Goal: Task Accomplishment & Management: Complete application form

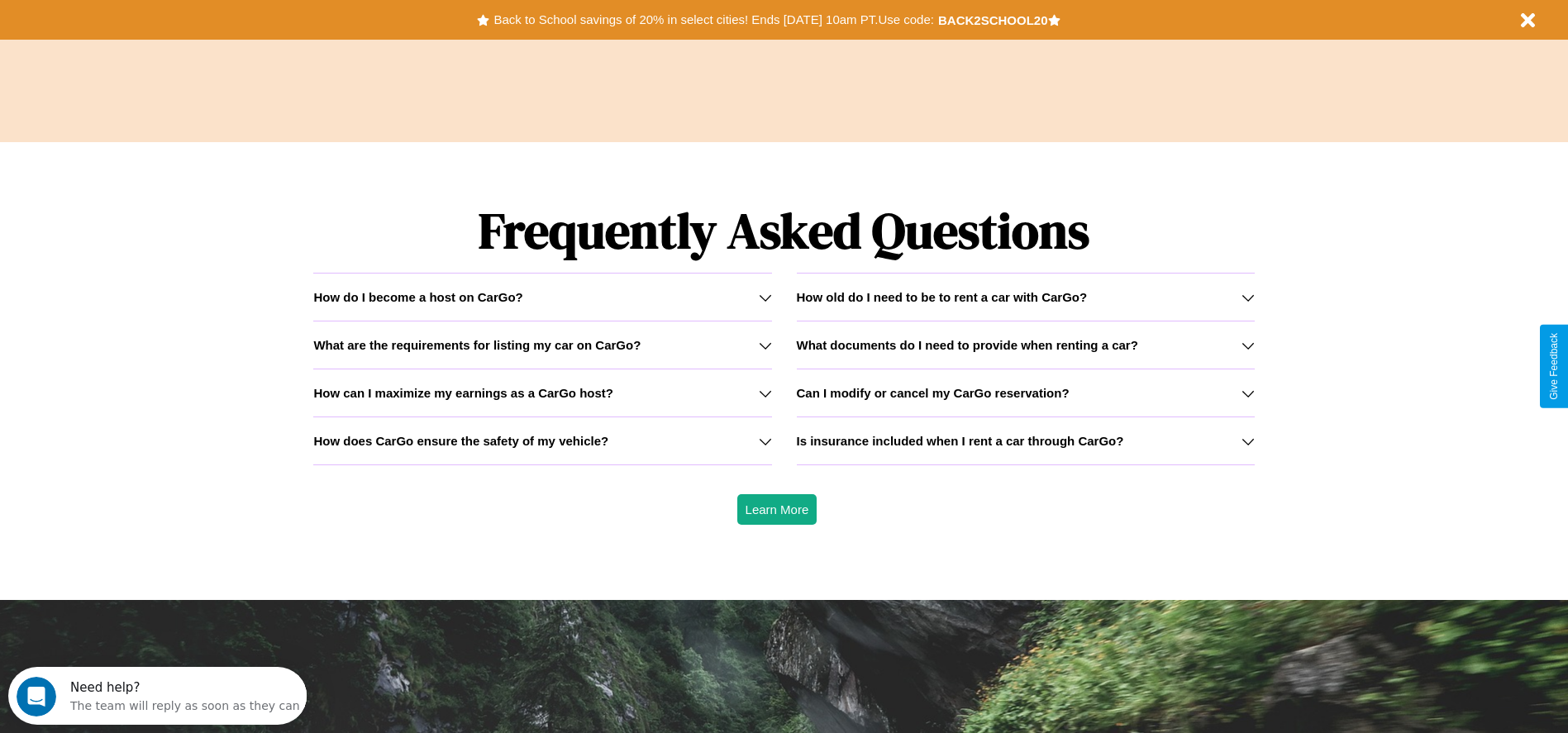
scroll to position [2372, 0]
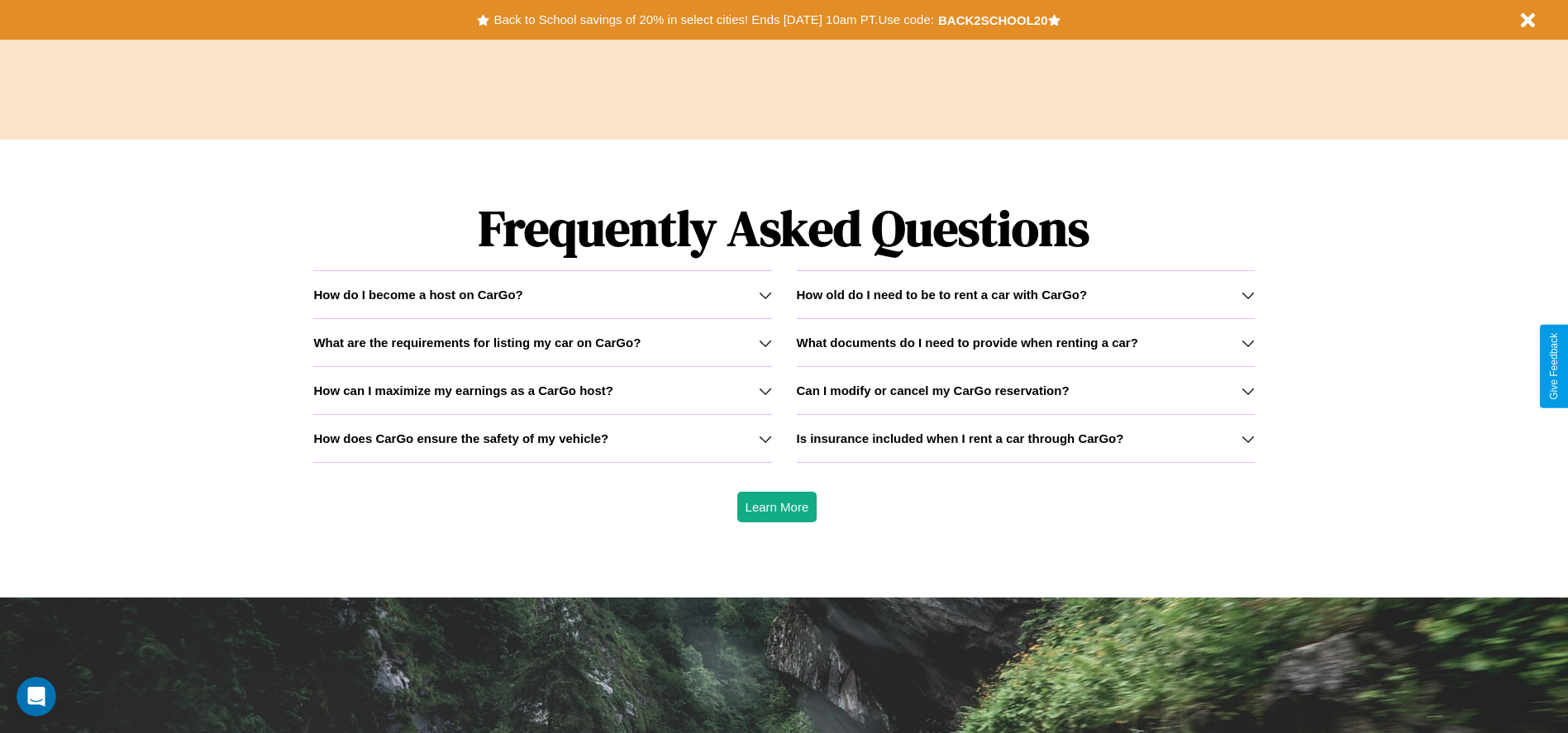
click at [765, 294] on icon at bounding box center [766, 295] width 14 height 14
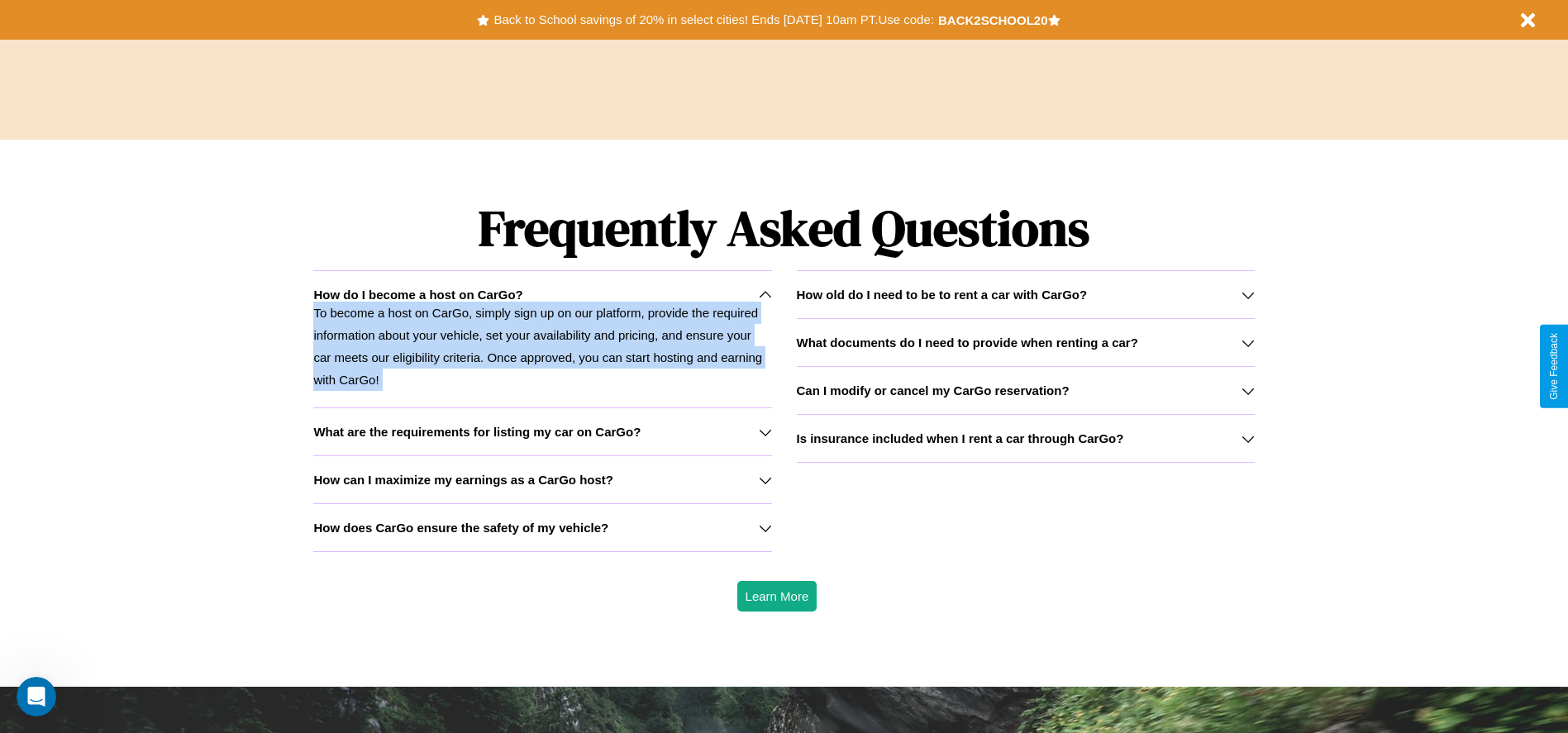
click at [765, 294] on icon at bounding box center [766, 295] width 14 height 14
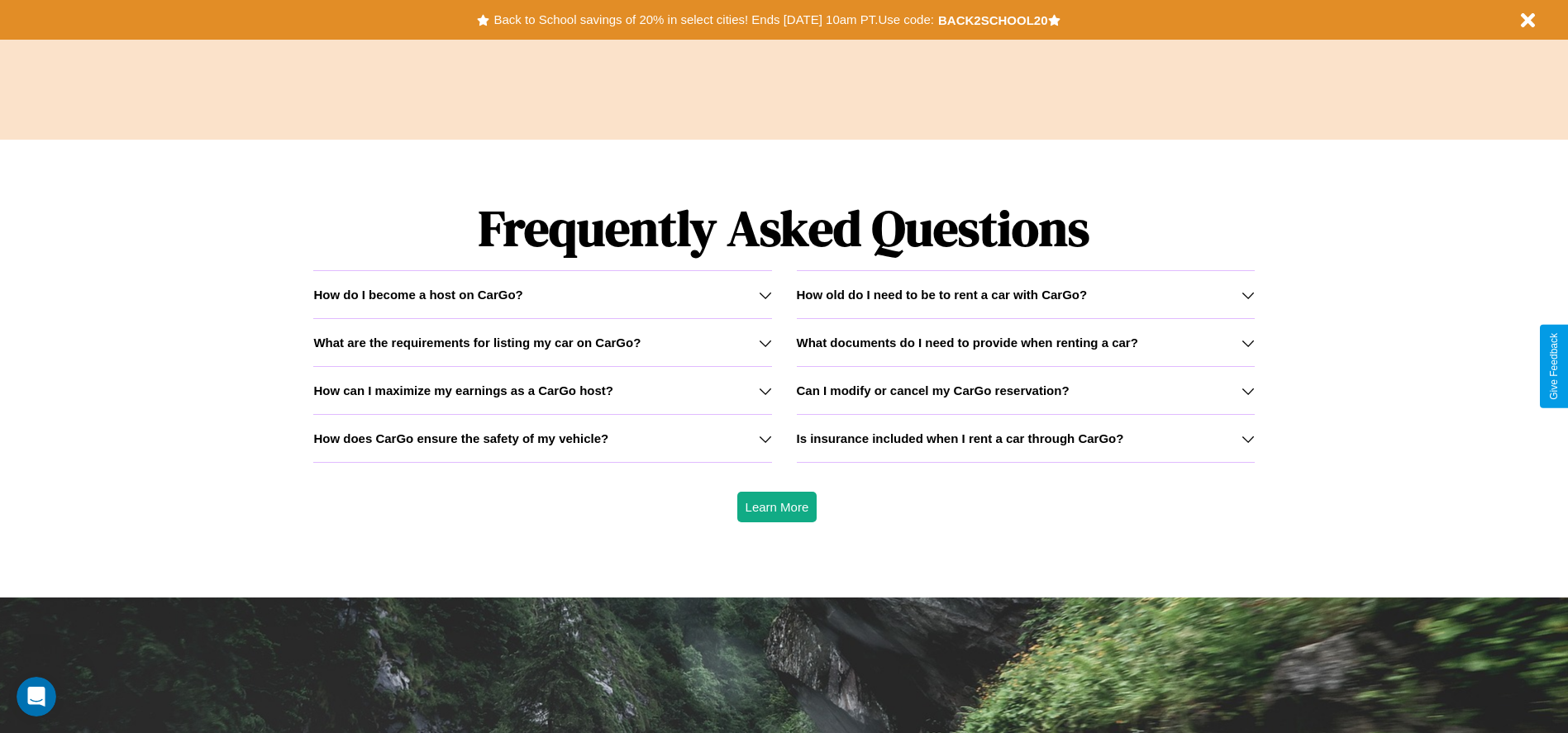
click at [543, 438] on h3 "How does CarGo ensure the safety of my vehicle?" at bounding box center [461, 438] width 295 height 14
click at [1025, 391] on h3 "Can I modify or cancel my CarGo reservation?" at bounding box center [933, 390] width 273 height 14
click at [543, 391] on h3 "How can I maximize my earnings as a CarGo host?" at bounding box center [463, 390] width 300 height 14
click at [1025, 438] on h3 "Is insurance included when I rent a car through CarGo?" at bounding box center [961, 438] width 328 height 14
click at [1025, 391] on h3 "Can I modify or cancel my CarGo reservation?" at bounding box center [933, 390] width 273 height 14
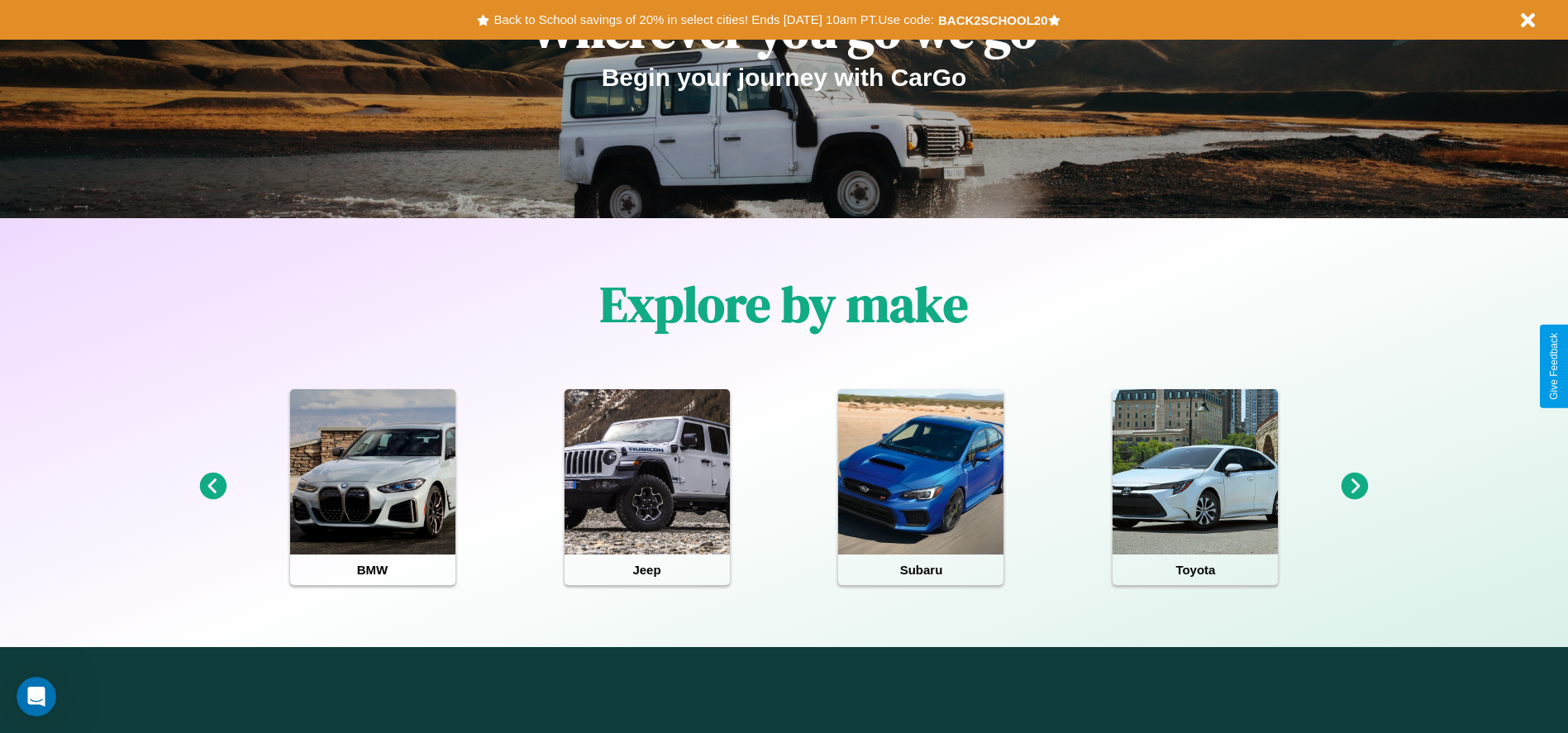
scroll to position [0, 0]
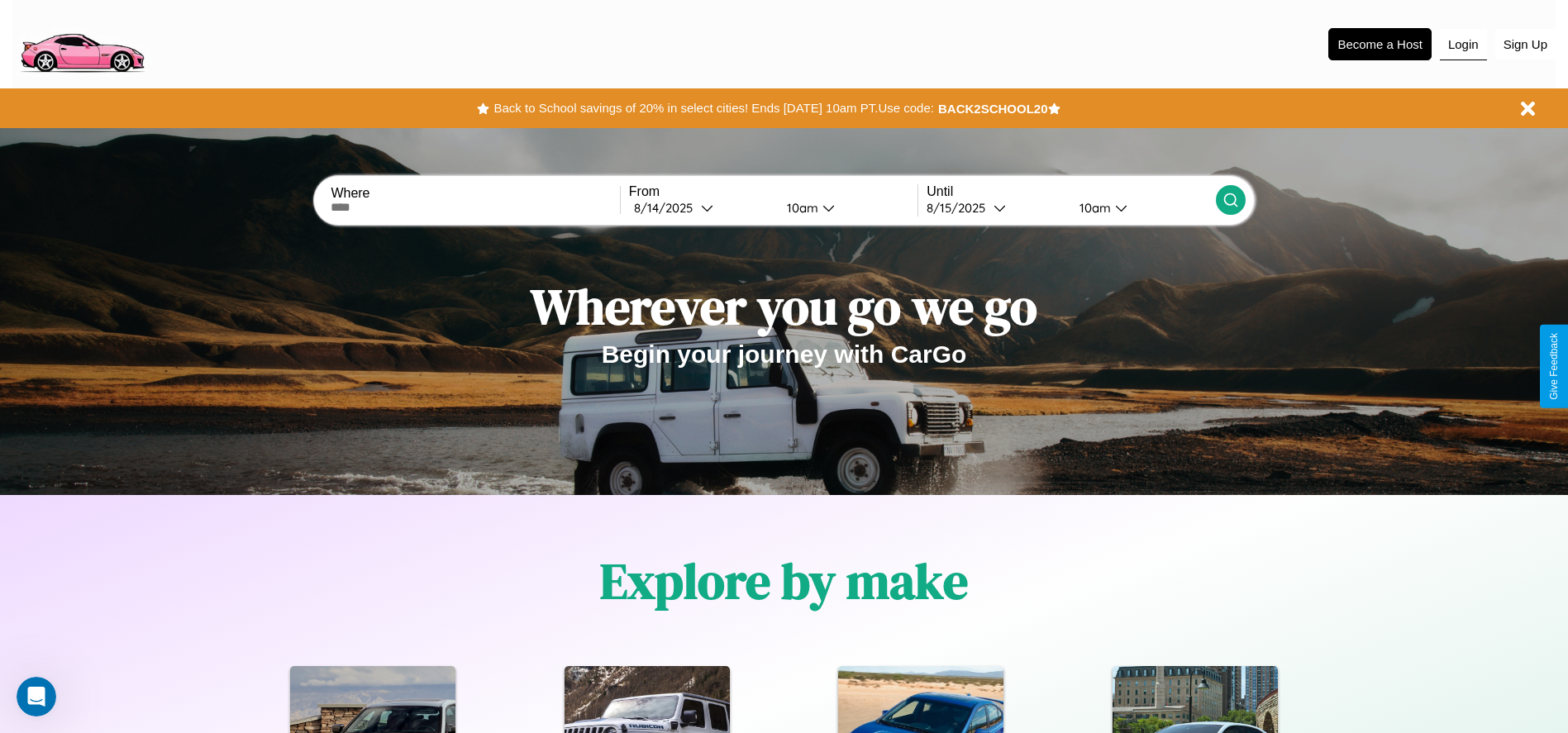
click at [1463, 44] on button "Login" at bounding box center [1464, 45] width 47 height 32
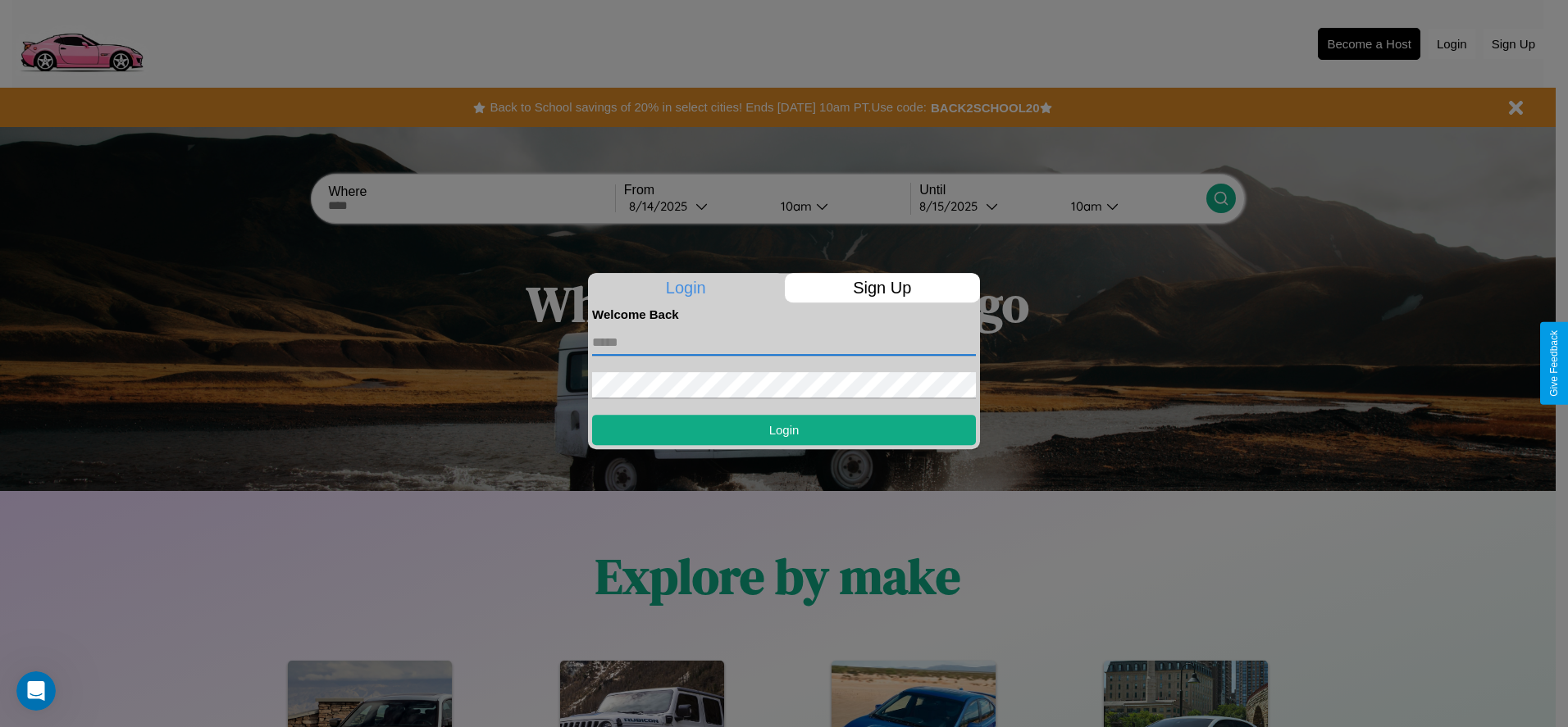
click at [784, 342] on input "text" at bounding box center [784, 342] width 384 height 26
type input "**********"
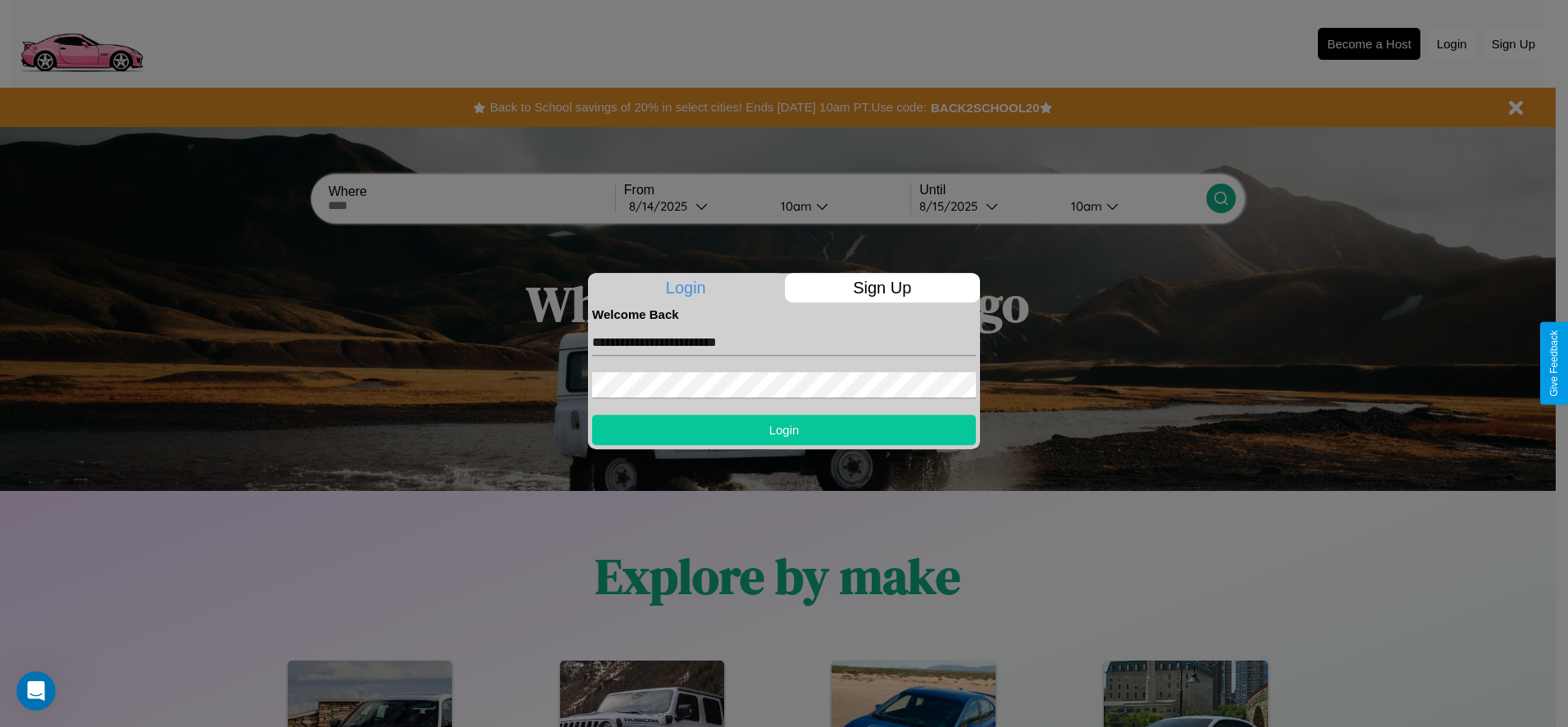
click at [784, 430] on button "Login" at bounding box center [784, 430] width 384 height 31
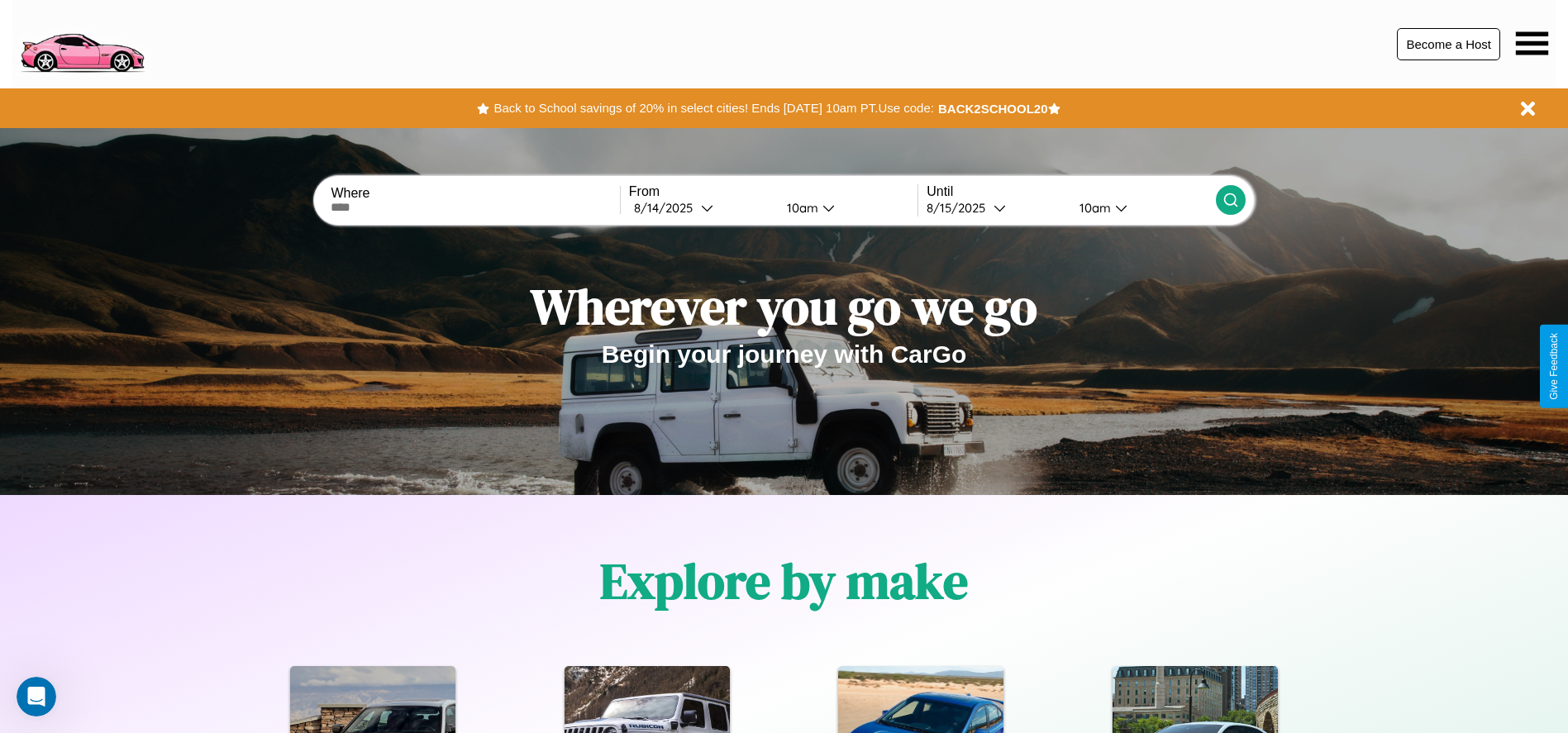
click at [1449, 44] on button "Become a Host" at bounding box center [1449, 44] width 103 height 32
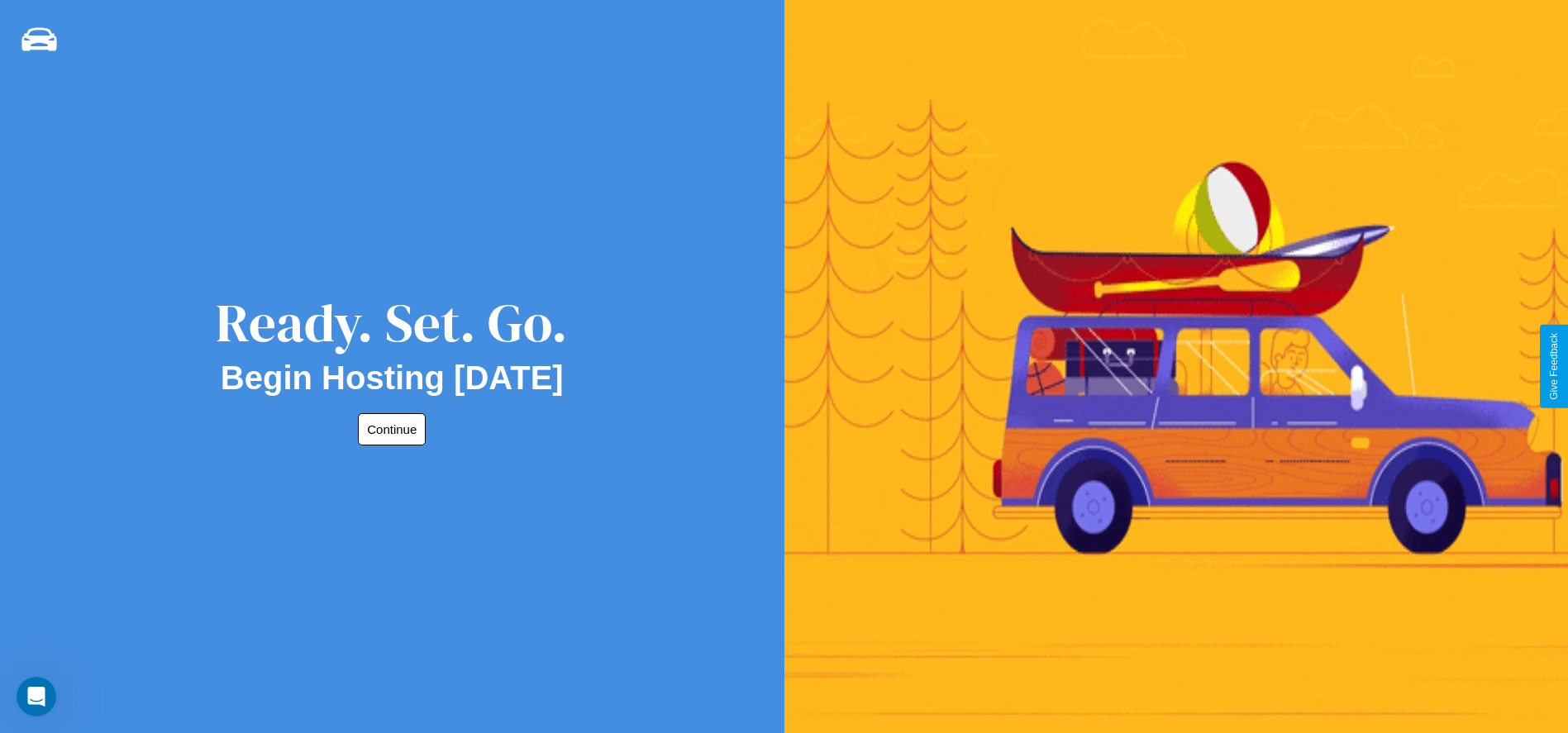
click at [389, 429] on button "Continue" at bounding box center [392, 429] width 67 height 32
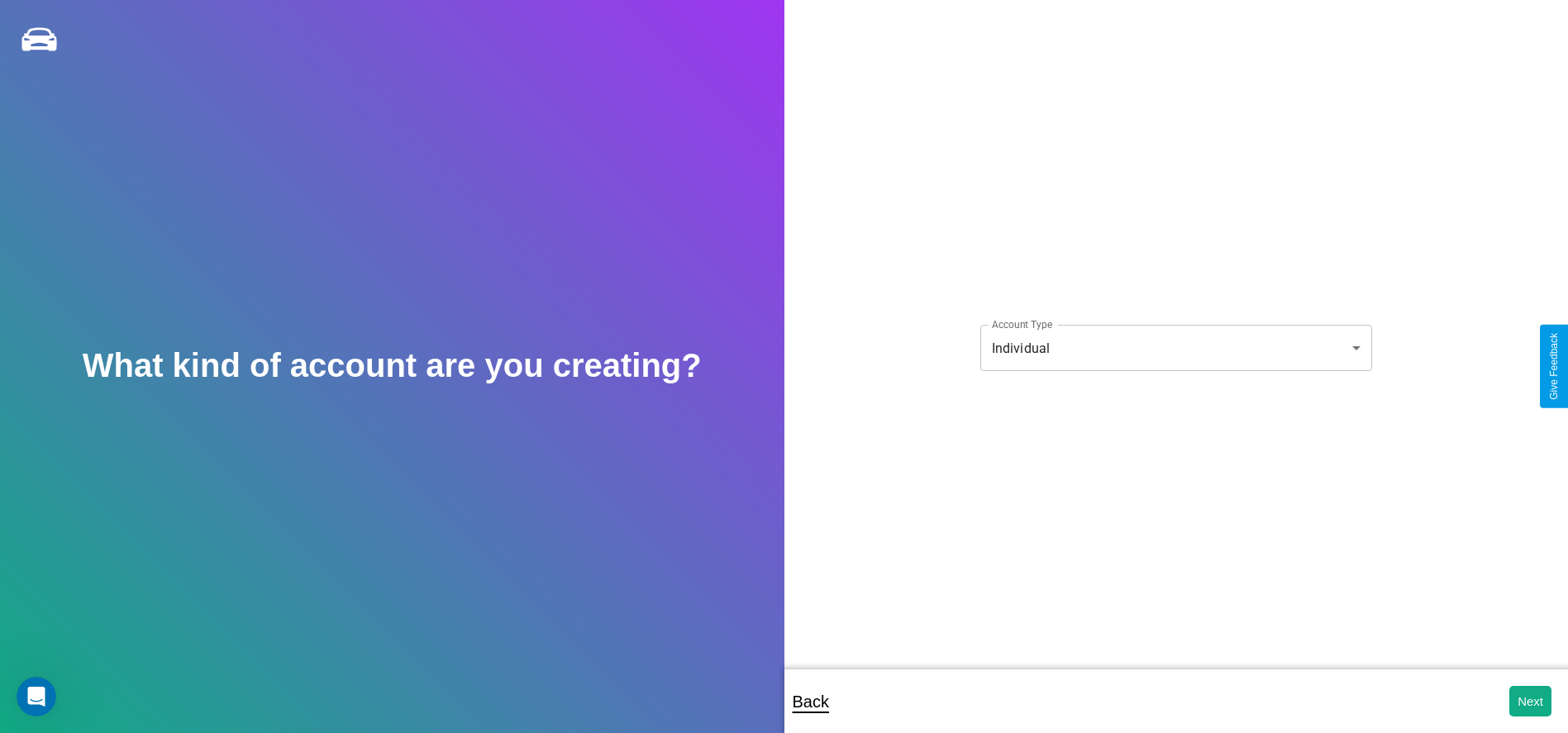
click at [1176, 348] on body "**********" at bounding box center [784, 378] width 1568 height 756
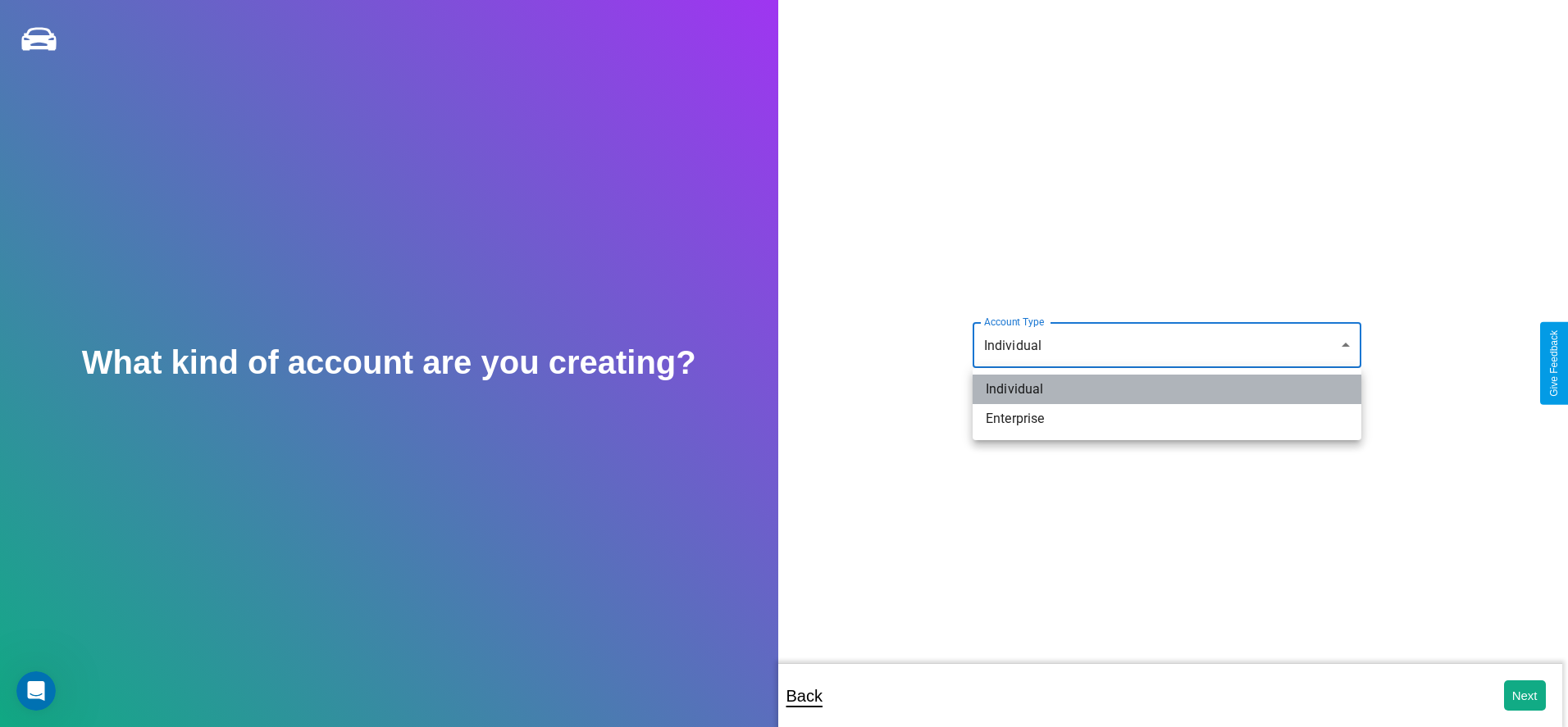
click at [1167, 389] on li "Individual" at bounding box center [1167, 389] width 388 height 30
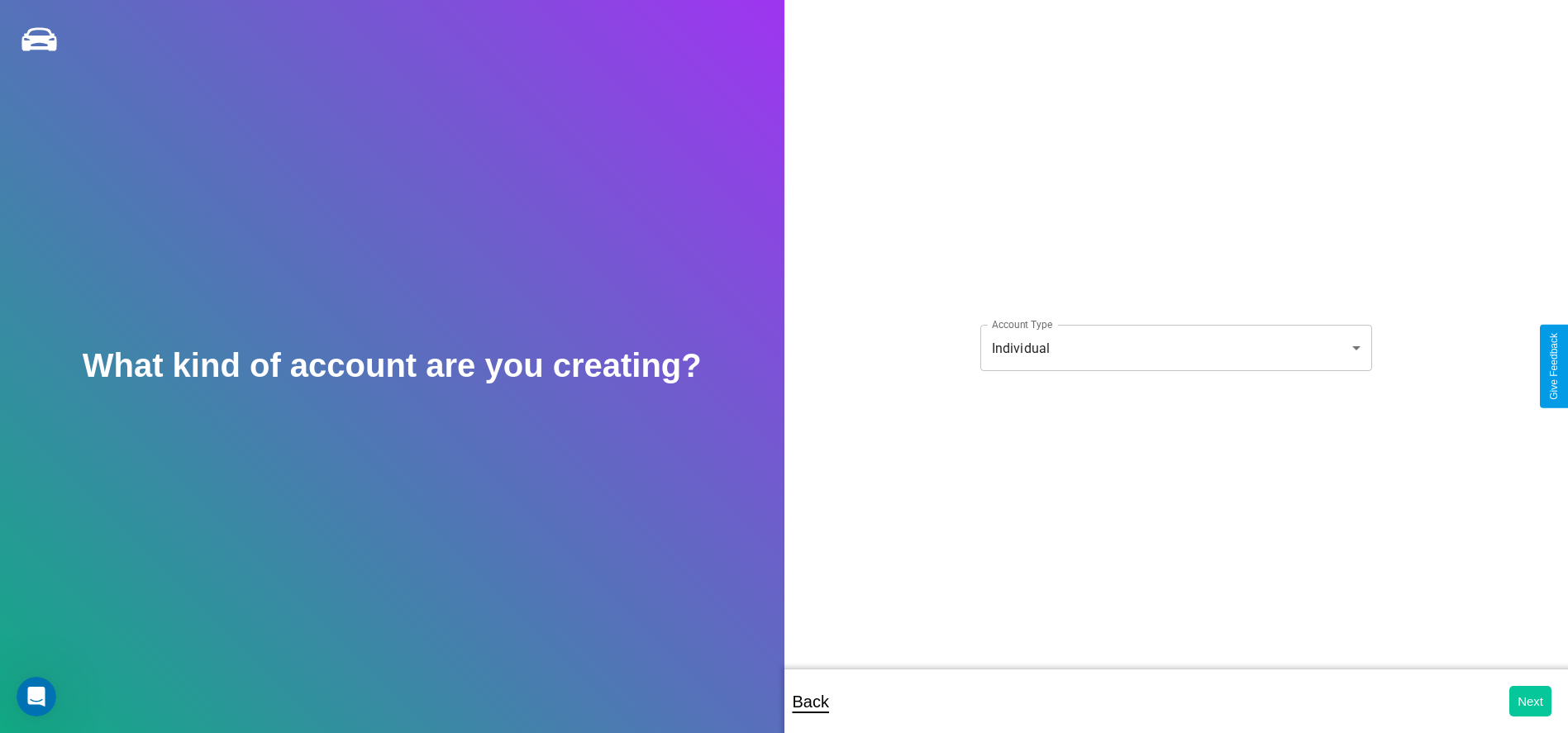
click at [1531, 701] on button "Next" at bounding box center [1531, 702] width 42 height 31
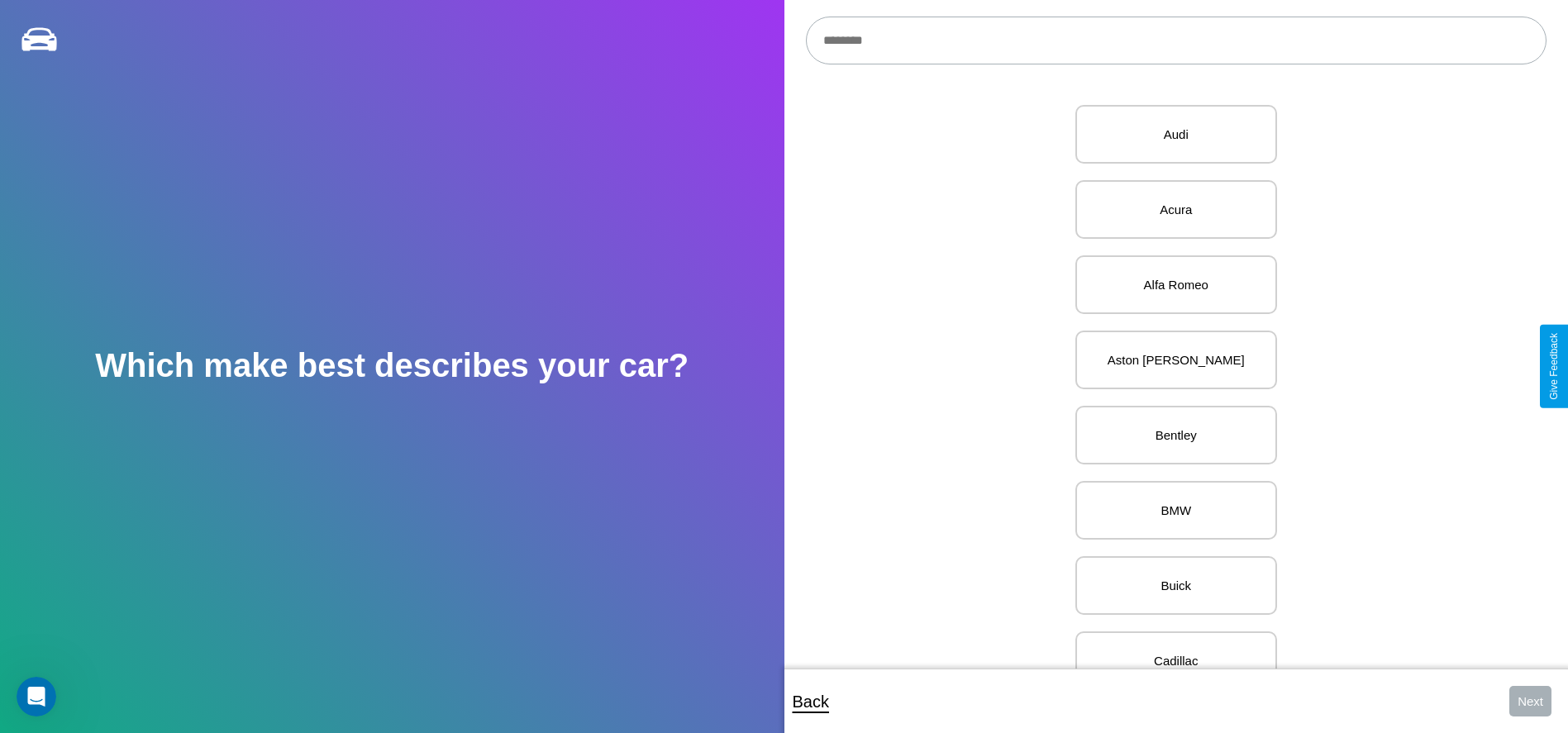
click at [1176, 40] on input "text" at bounding box center [1176, 40] width 741 height 48
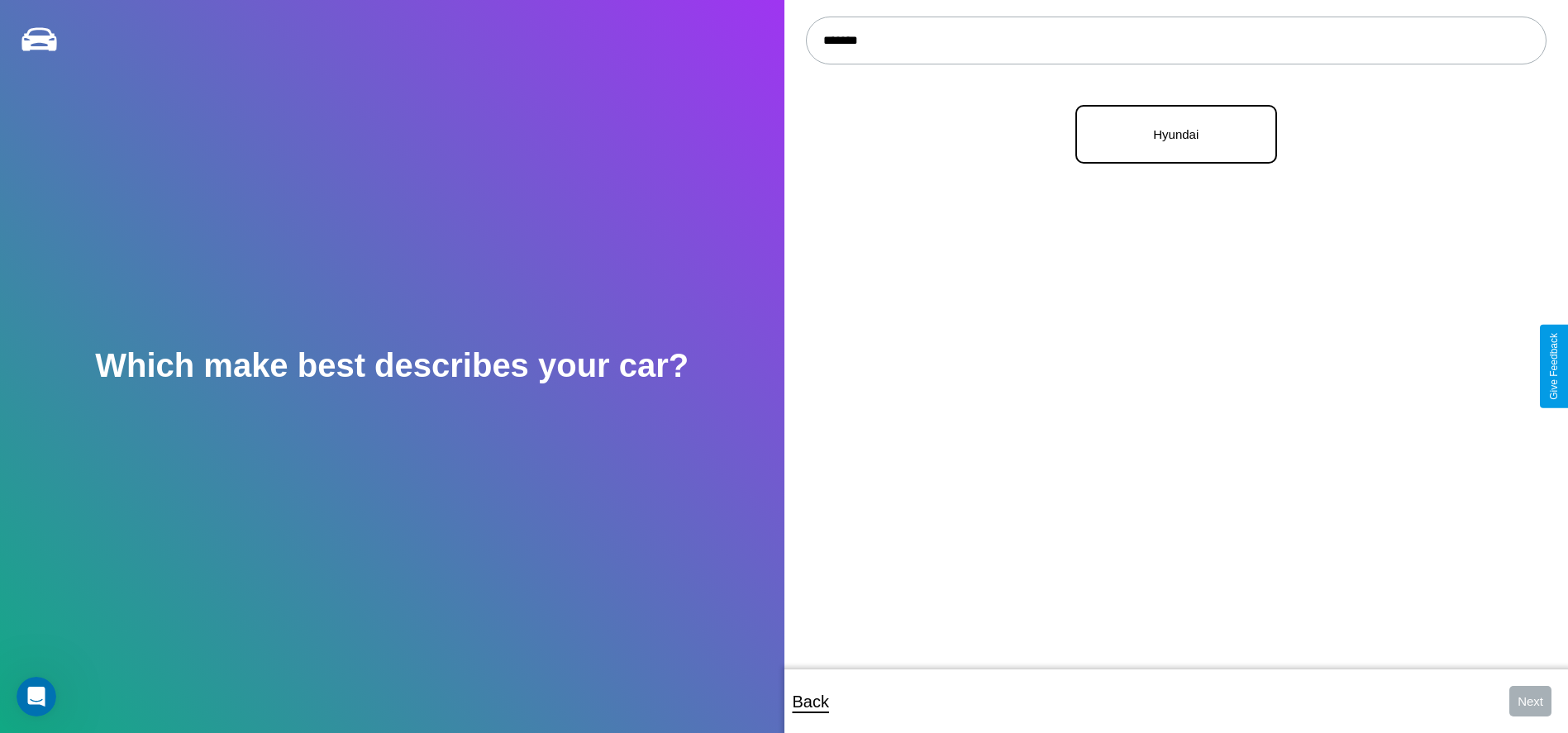
type input "*******"
click at [1170, 135] on p "Hyundai" at bounding box center [1176, 134] width 166 height 23
click at [1531, 701] on button "Next" at bounding box center [1531, 702] width 42 height 31
